Goal: Task Accomplishment & Management: Manage account settings

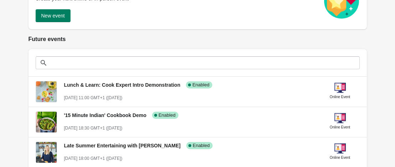
scroll to position [116, 0]
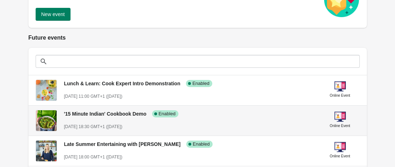
click at [121, 118] on div "'15 Minute Indian' Cookbook Demo Success Complete Enabled [DATE] 18:30 GMT+1 ([…" at bounding box center [189, 117] width 251 height 26
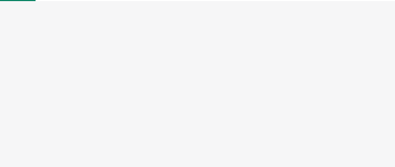
select select "US"
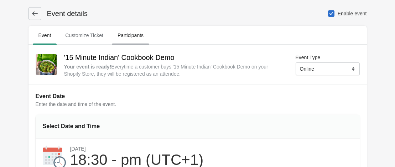
click at [135, 36] on span "Participants" at bounding box center [130, 35] width 37 height 13
select select "US"
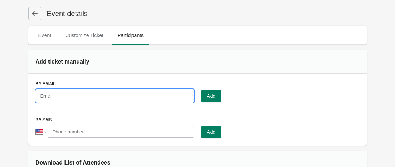
click at [153, 94] on input "text" at bounding box center [115, 95] width 159 height 13
paste input "[EMAIL_ADDRESS][DOMAIN_NAME]"
type input "[EMAIL_ADDRESS][DOMAIN_NAME]"
click at [219, 98] on button "Add" at bounding box center [211, 95] width 20 height 13
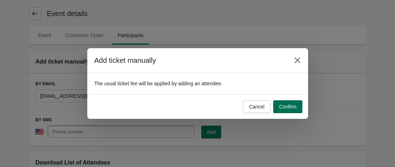
click at [295, 105] on span "Confirm" at bounding box center [287, 107] width 17 height 6
